Goal: Check status: Check status

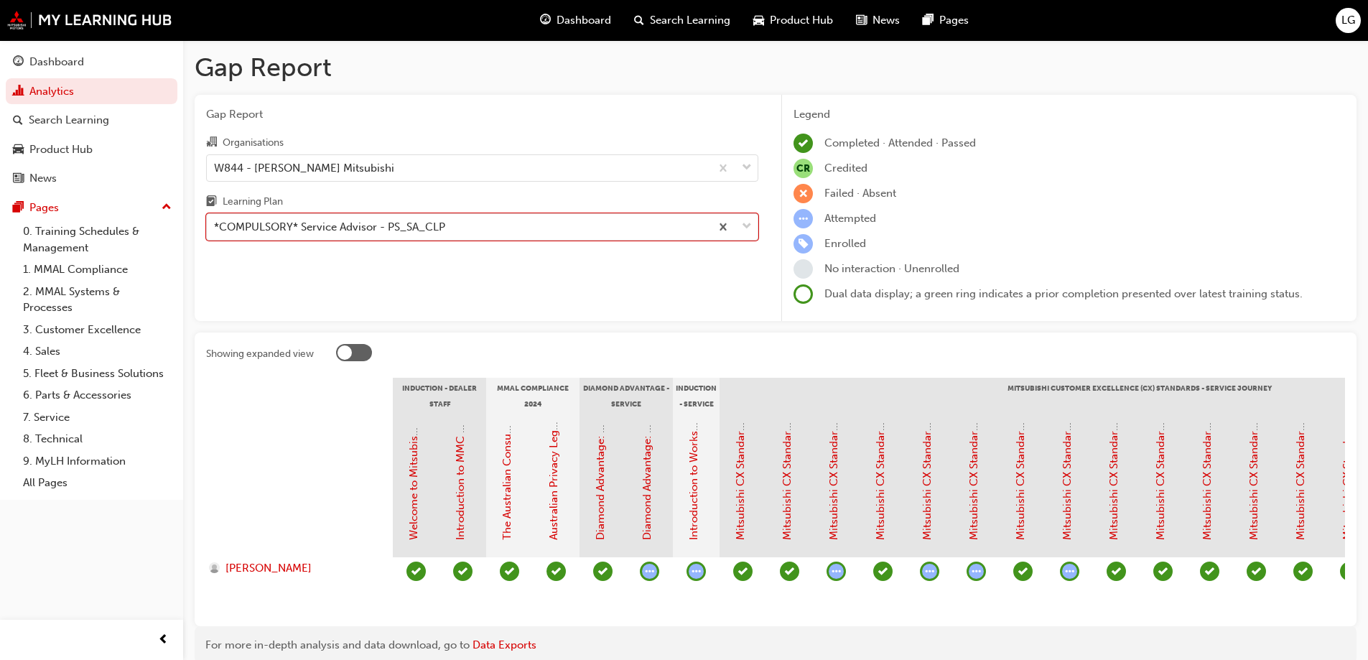
click at [276, 165] on div "W844 - [PERSON_NAME] Mitsubishi" at bounding box center [304, 167] width 180 height 17
click at [215, 165] on input "Organisations W844 - [PERSON_NAME] Mitsubishi" at bounding box center [214, 167] width 1 height 12
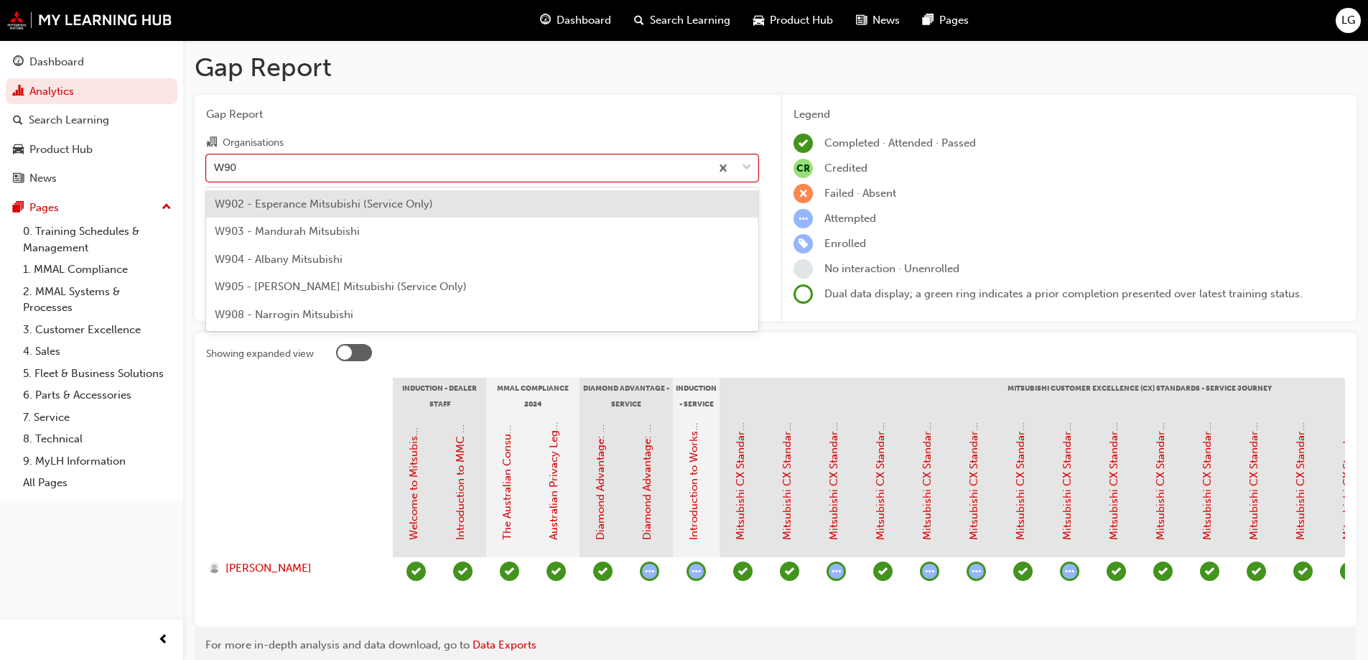
type input "W904"
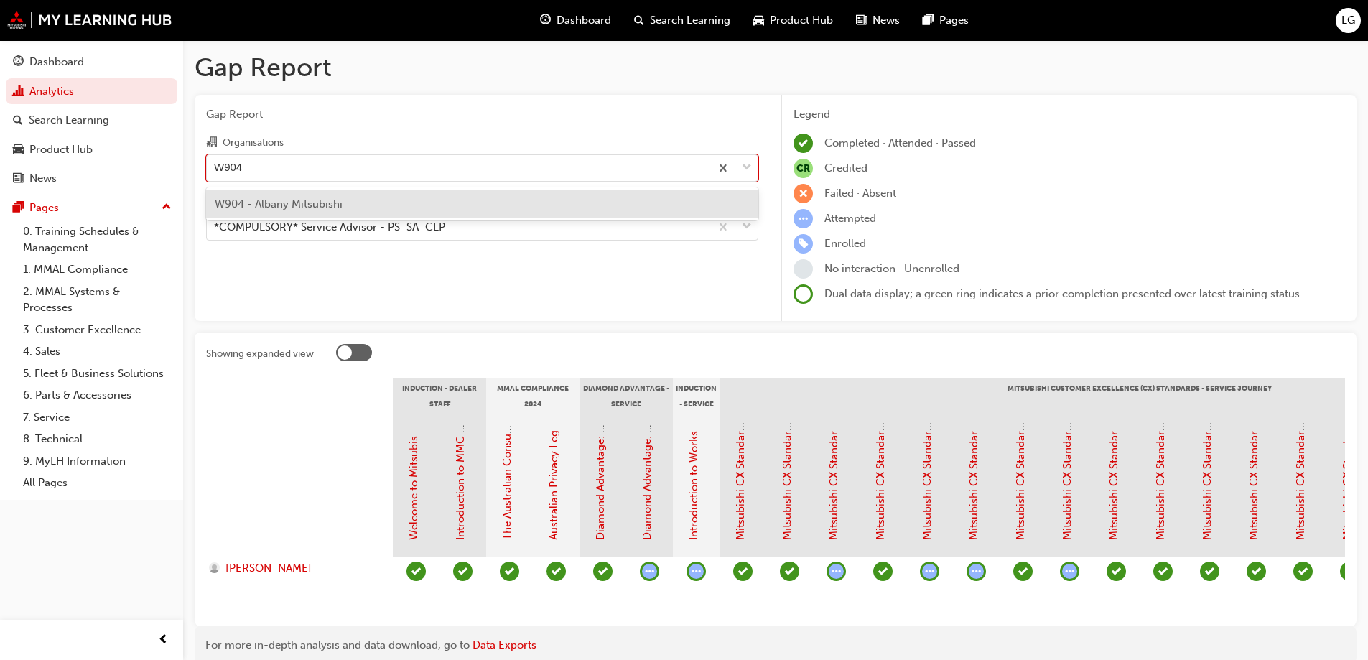
click at [282, 198] on span "W904 - Albany Mitsubishi" at bounding box center [279, 204] width 128 height 13
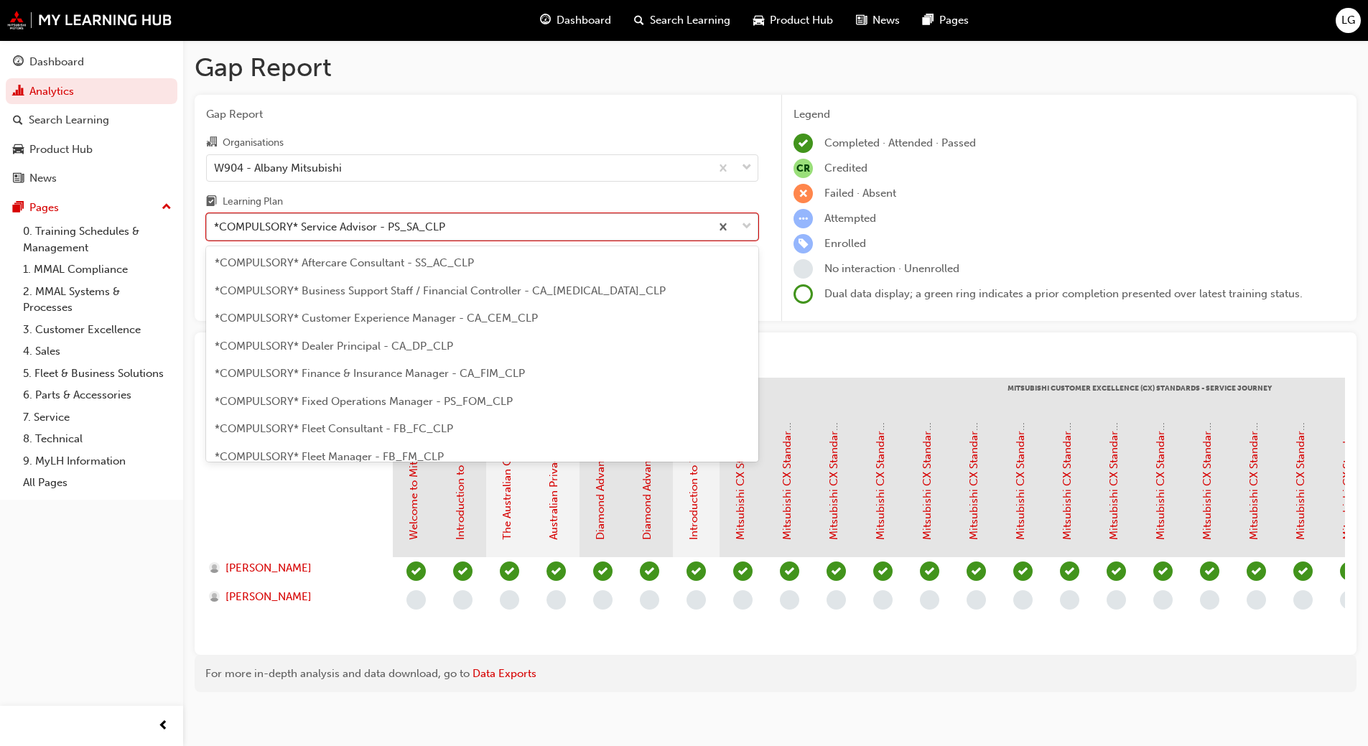
click at [312, 229] on div "*COMPULSORY* Service Advisor - PS_SA_CLP" at bounding box center [329, 227] width 231 height 17
click at [215, 229] on input "Learning Plan option *COMPULSORY* Service Advisor - PS_SA_CLP, selected. option…" at bounding box center [214, 226] width 1 height 12
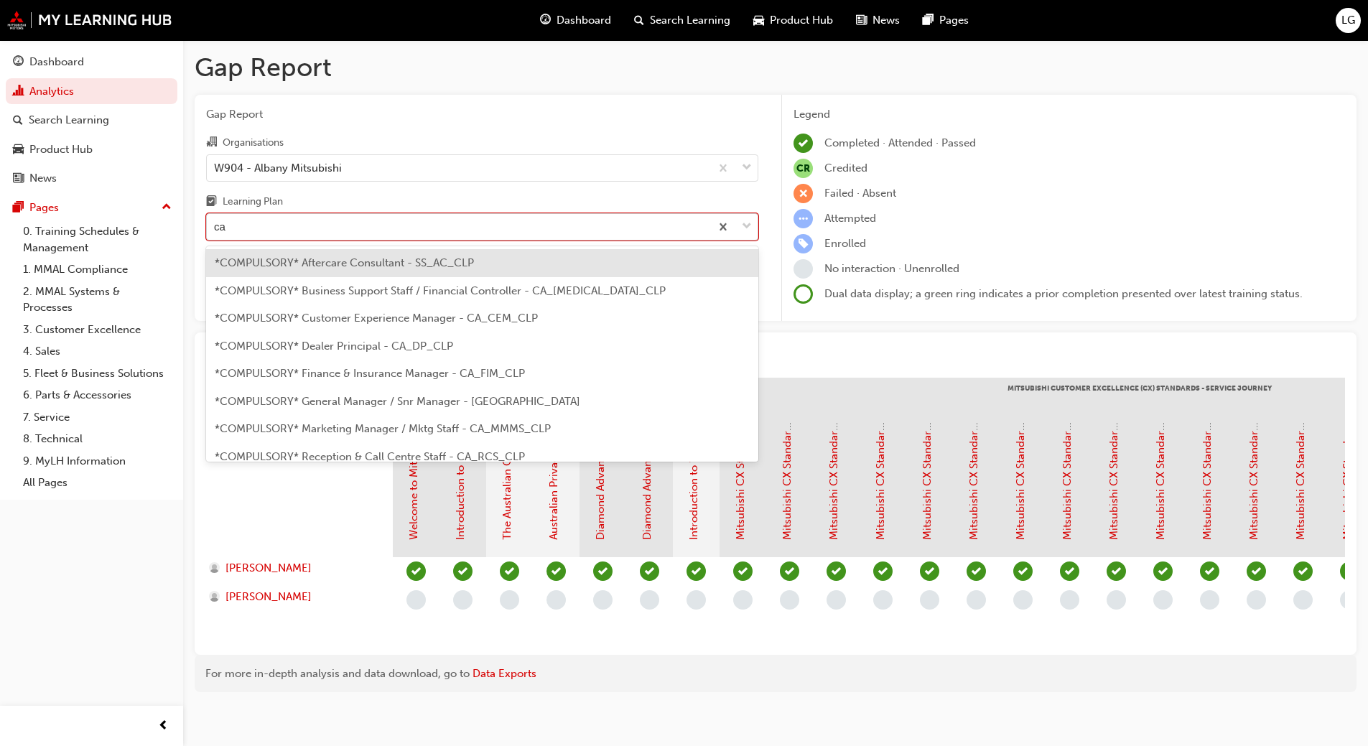
type input "c"
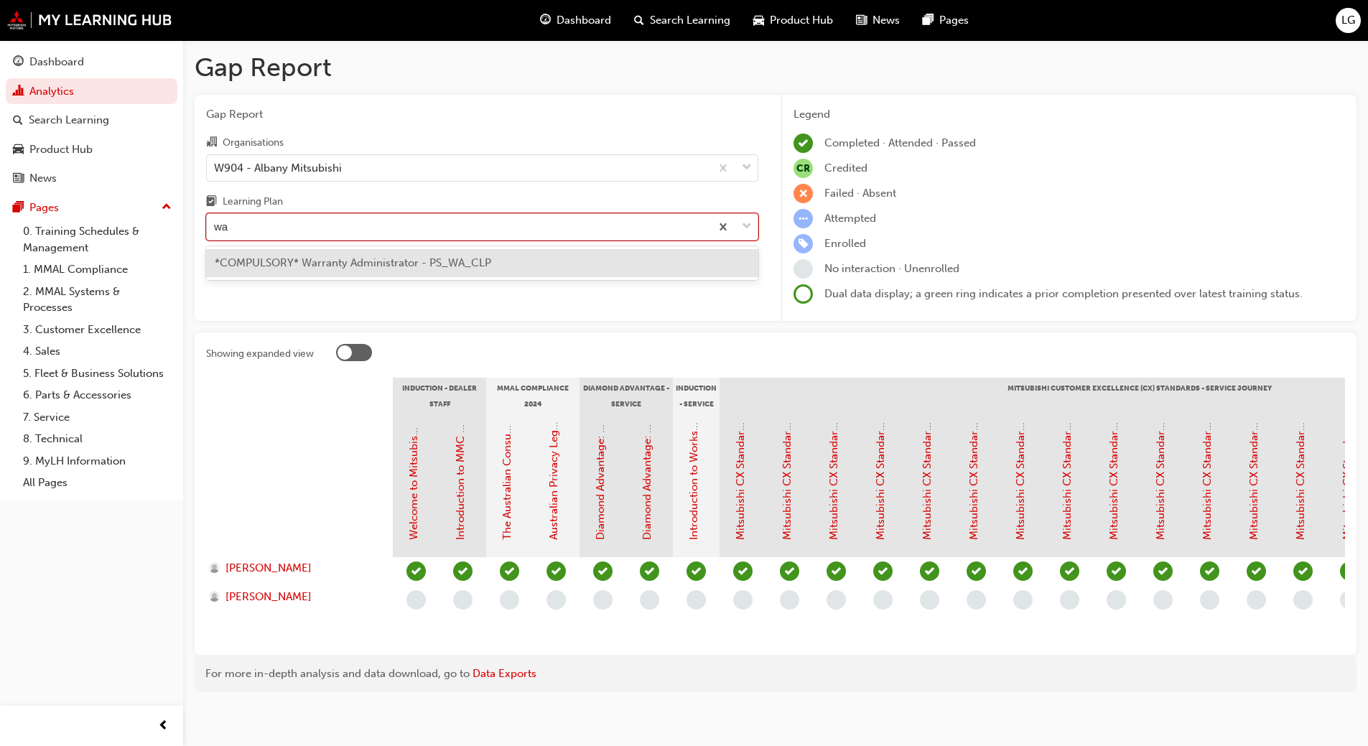
type input "war"
click at [320, 254] on div "*COMPULSORY* Warranty Administrator - PS_WA_CLP" at bounding box center [482, 263] width 552 height 28
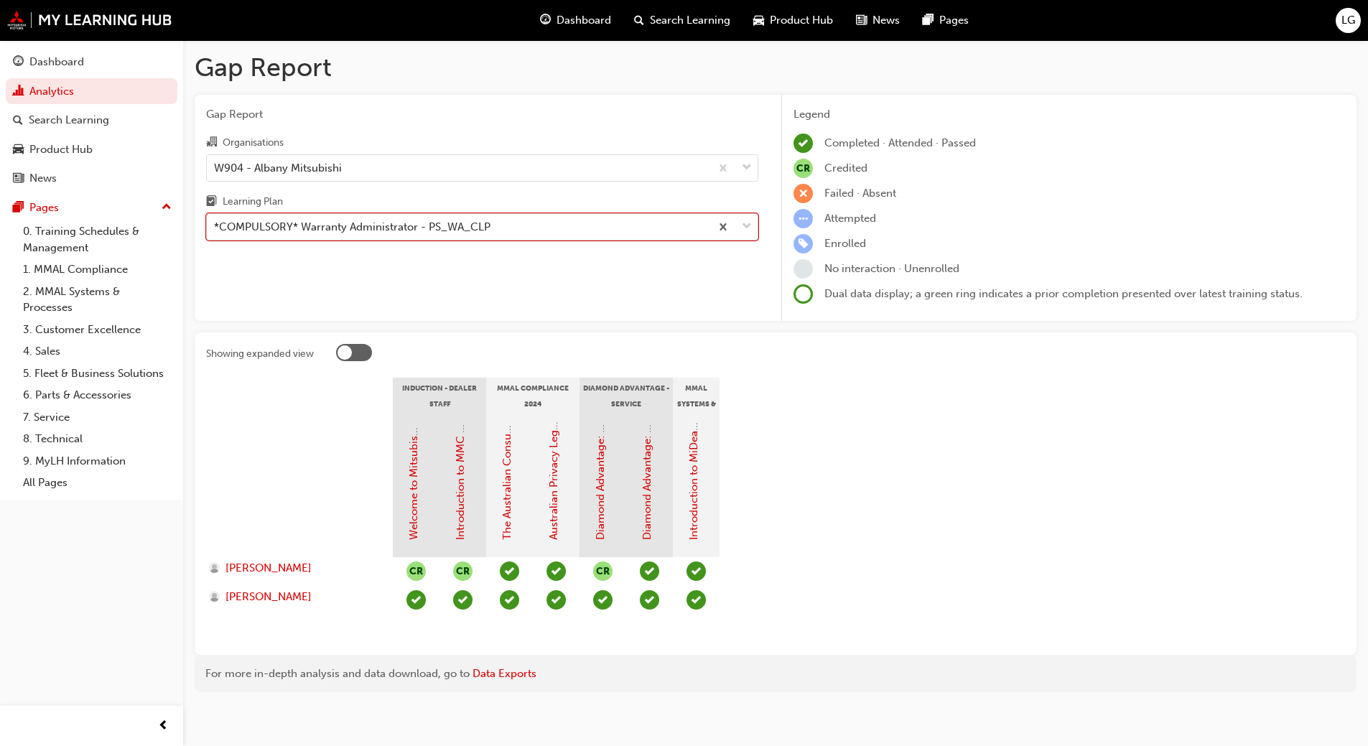
click at [266, 222] on div "*COMPULSORY* Warranty Administrator - PS_WA_CLP" at bounding box center [352, 227] width 277 height 17
click at [215, 222] on input "Learning Plan option *COMPULSORY* Warranty Administrator - PS_WA_CLP, selected.…" at bounding box center [214, 226] width 1 height 12
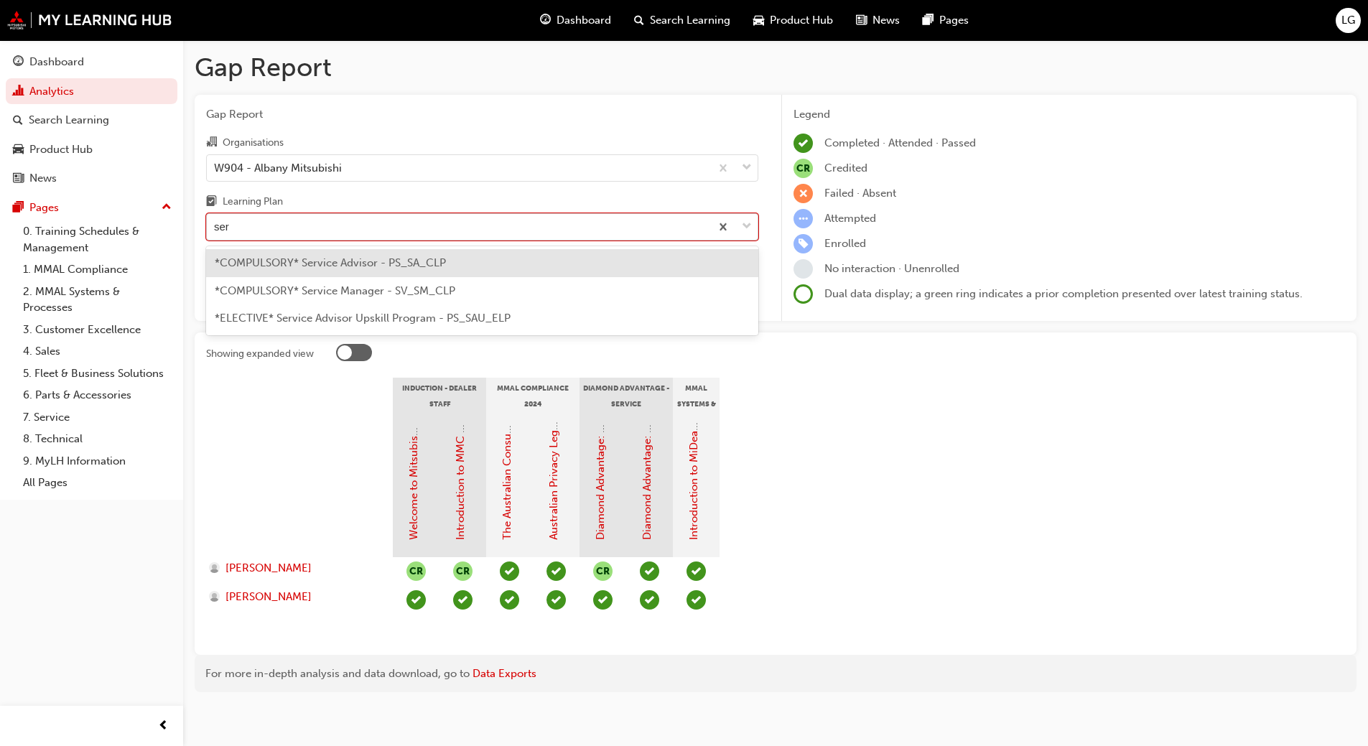
type input "serv"
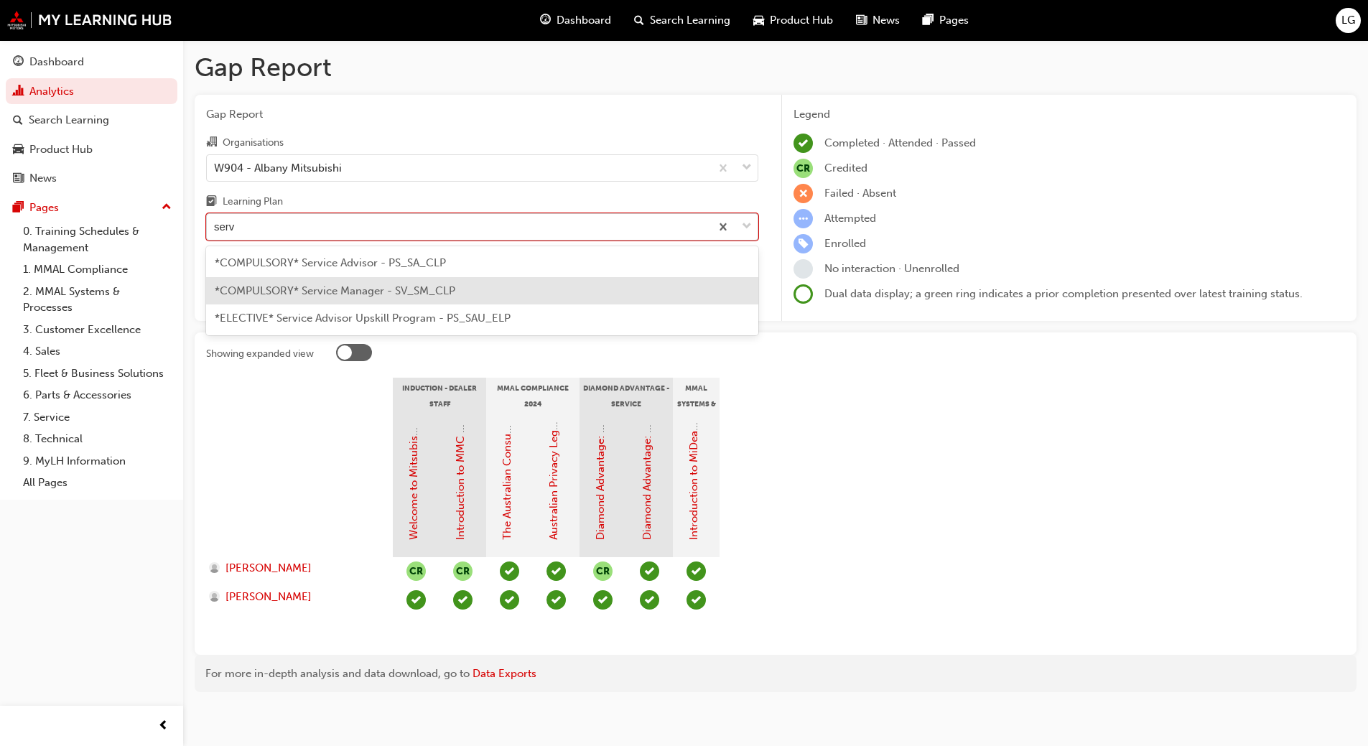
click at [271, 288] on span "*COMPULSORY* Service Manager - SV_SM_CLP" at bounding box center [335, 290] width 241 height 13
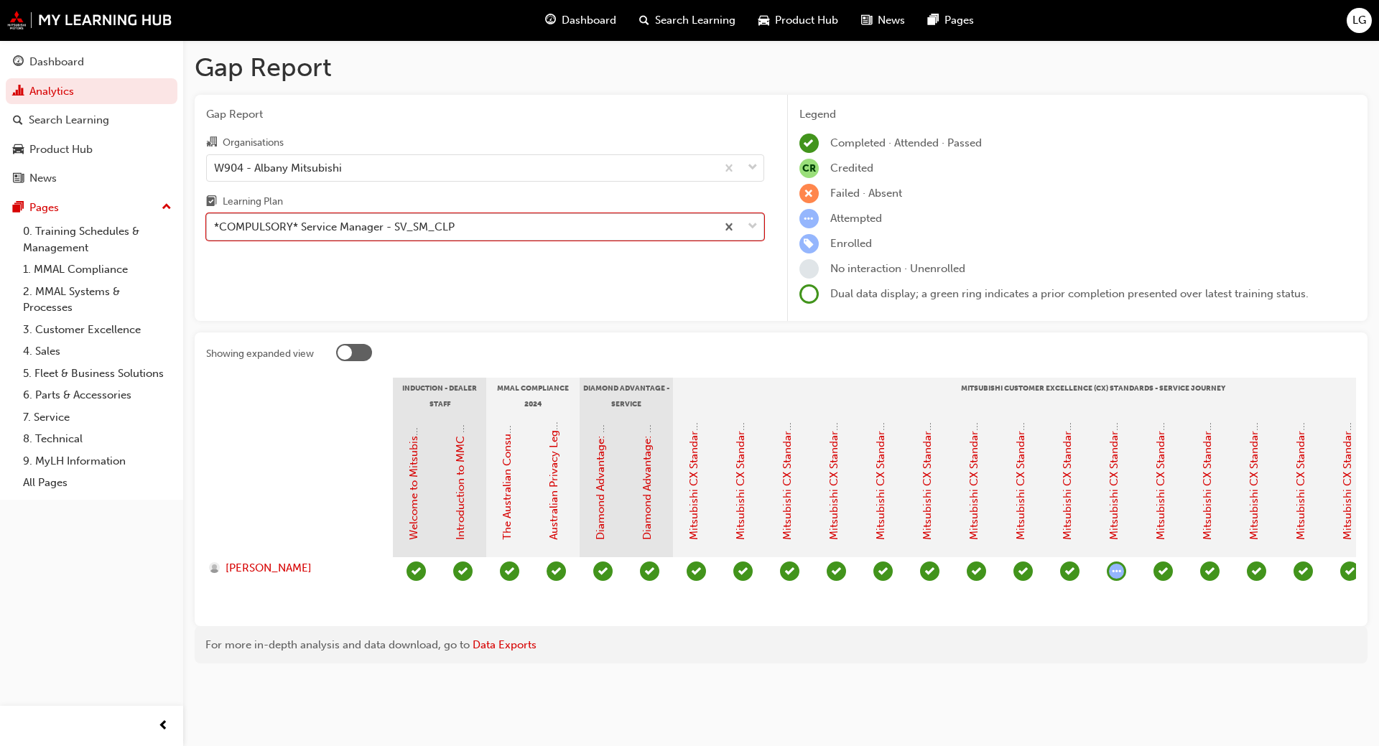
click at [254, 231] on div "*COMPULSORY* Service Manager - SV_SM_CLP" at bounding box center [334, 227] width 241 height 17
click at [215, 231] on input "Learning Plan option *COMPULSORY* Service Manager - SV_SM_CLP, selected. 0 resu…" at bounding box center [214, 226] width 1 height 12
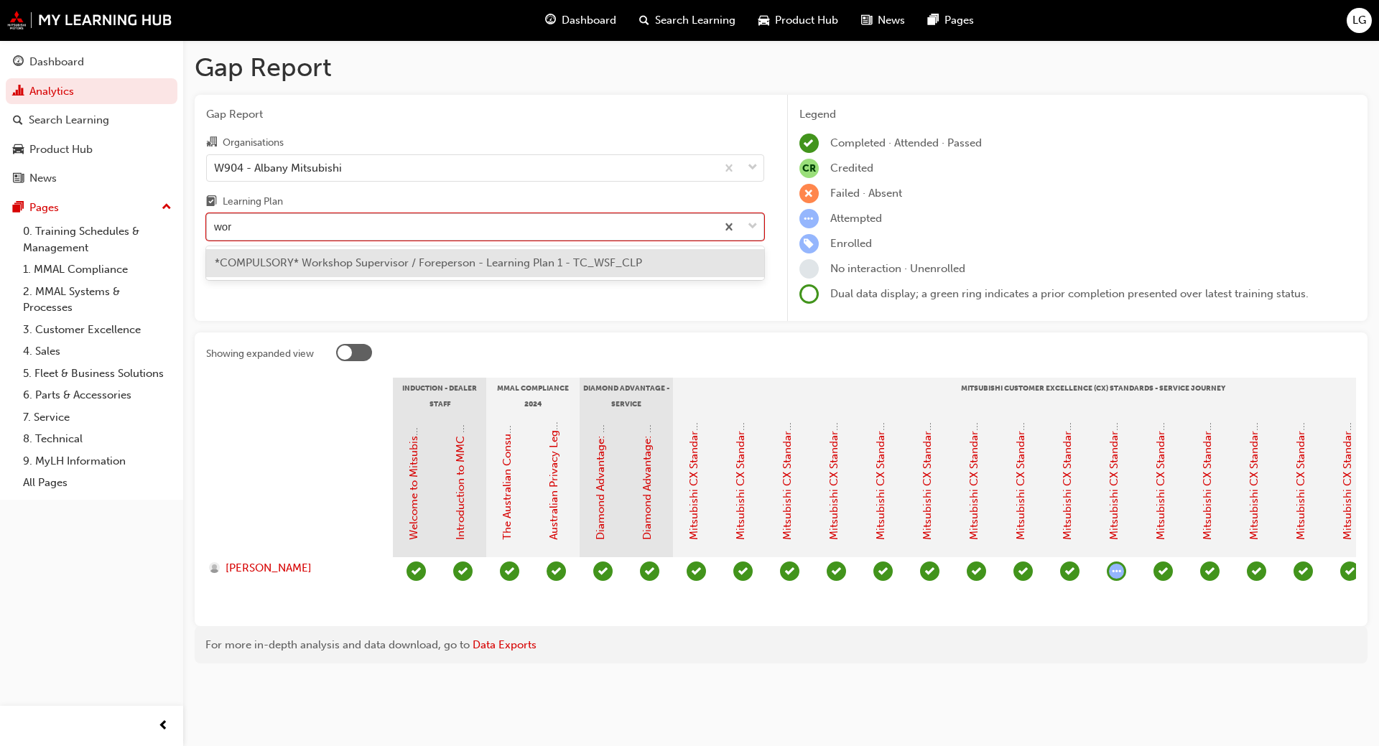
type input "work"
click at [277, 258] on span "*COMPULSORY* Workshop Supervisor / Foreperson - Learning Plan 1 - TC_WSF_CLP" at bounding box center [428, 262] width 427 height 13
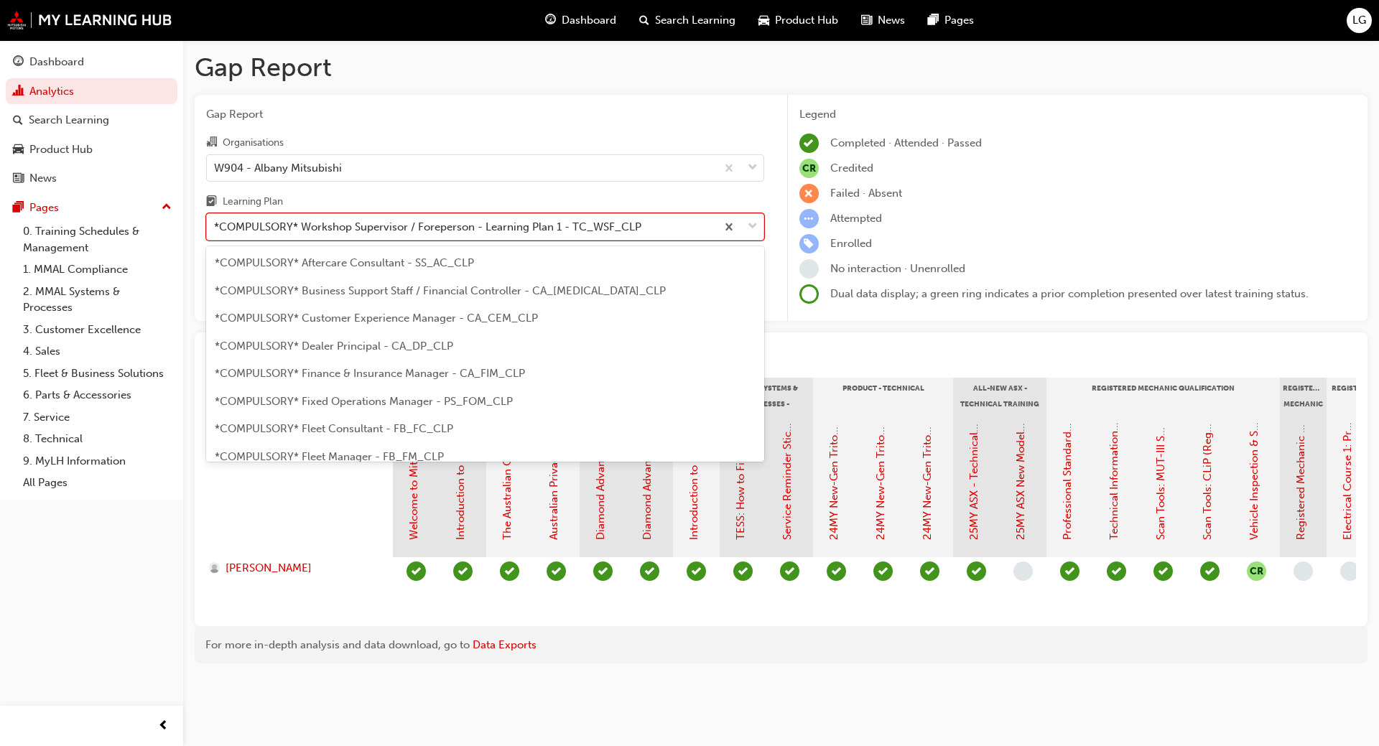
click at [346, 228] on div "*COMPULSORY* Workshop Supervisor / Foreperson - Learning Plan 1 - TC_WSF_CLP" at bounding box center [427, 227] width 427 height 17
click at [215, 228] on input "Learning Plan option *COMPULSORY* Workshop Supervisor / Foreperson - Learning P…" at bounding box center [214, 226] width 1 height 12
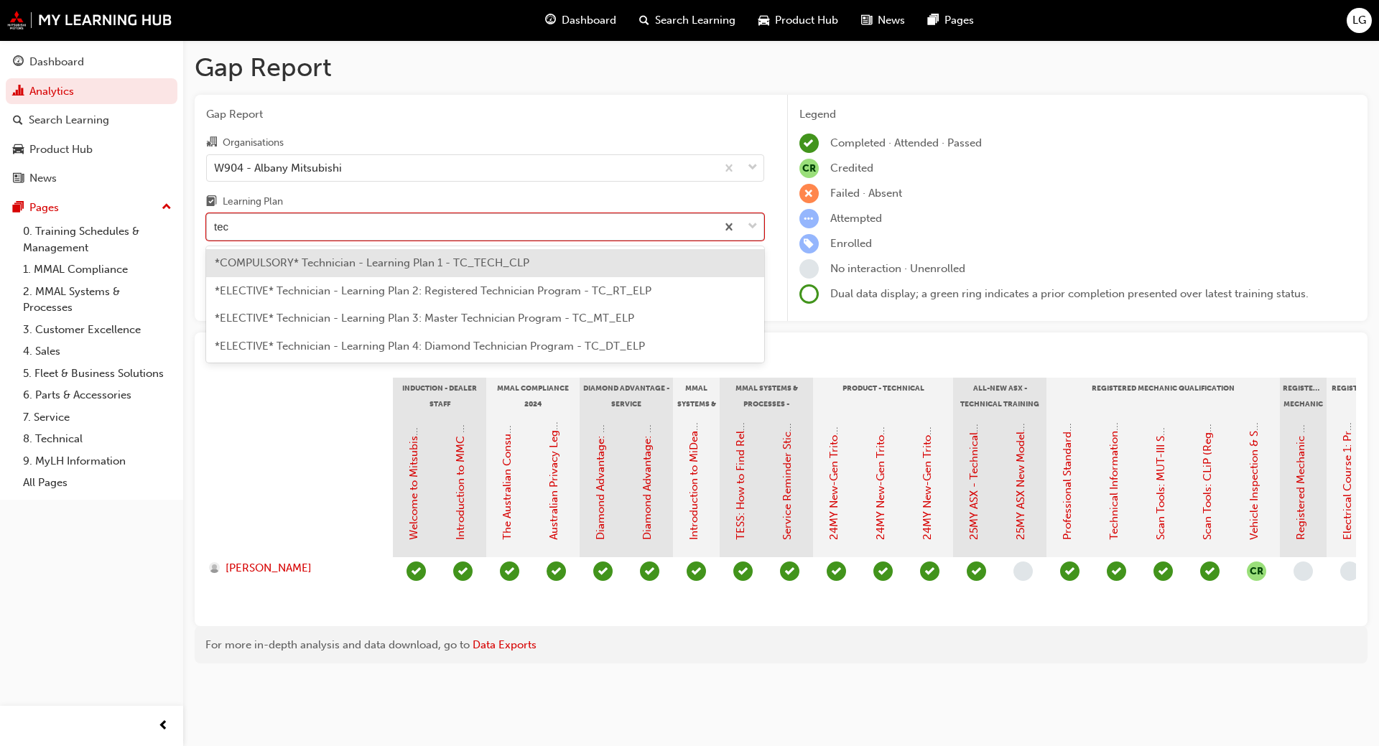
type input "tech"
click at [340, 256] on span "*COMPULSORY* Technician - Learning Plan 1 - TC_TECH_CLP" at bounding box center [372, 262] width 315 height 13
